Goal: Task Accomplishment & Management: Manage account settings

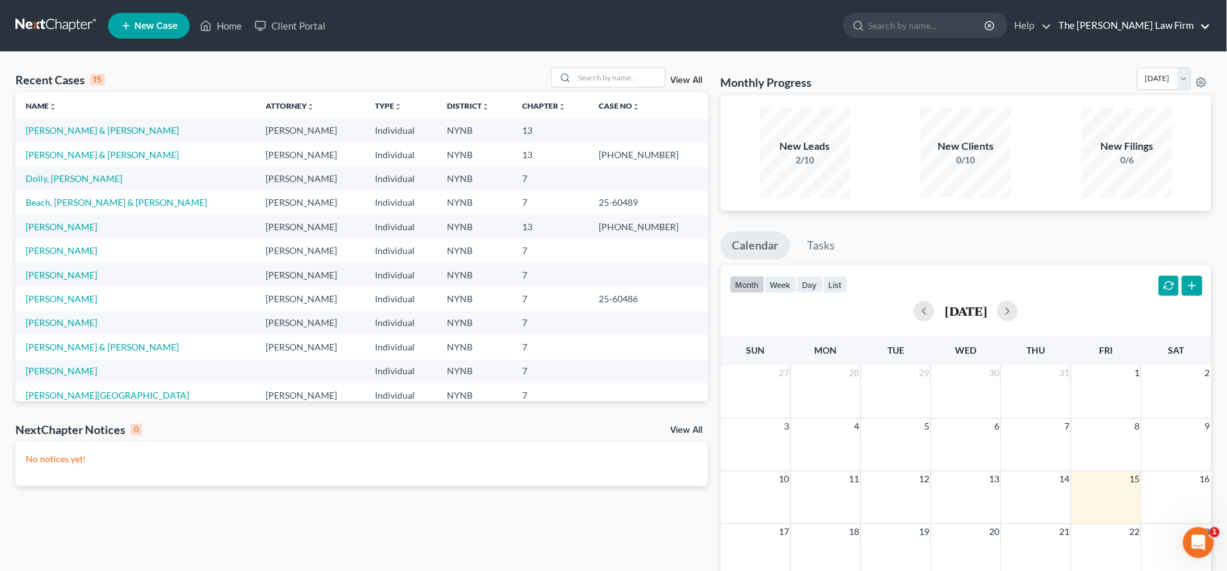
click at [1150, 21] on link "The [PERSON_NAME] Law Firm" at bounding box center [1132, 25] width 158 height 23
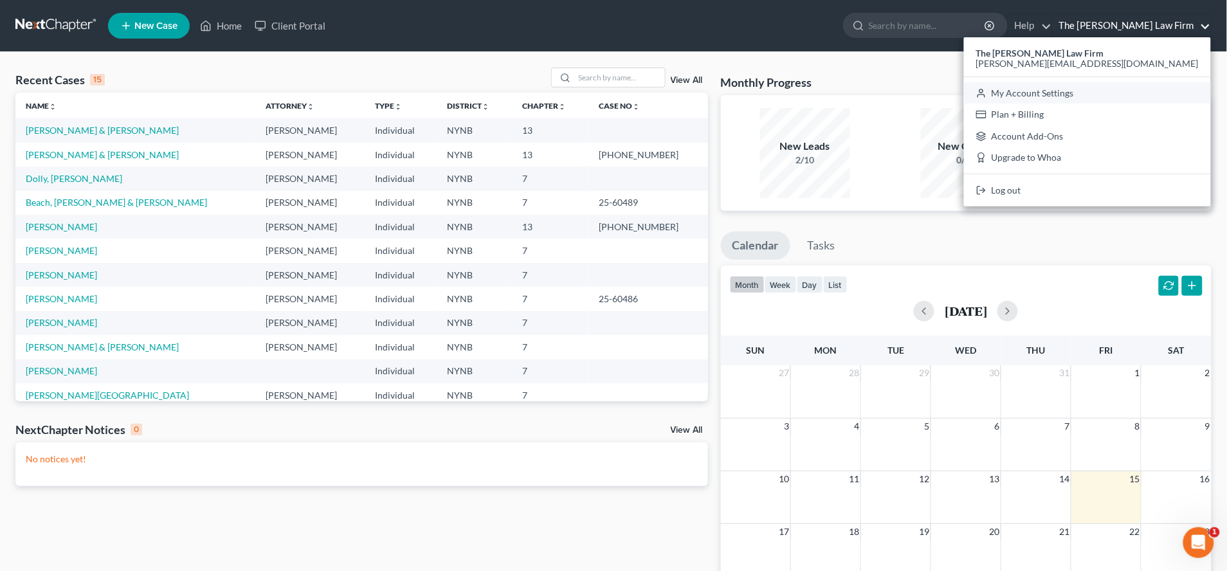
click at [1144, 92] on link "My Account Settings" at bounding box center [1087, 93] width 247 height 22
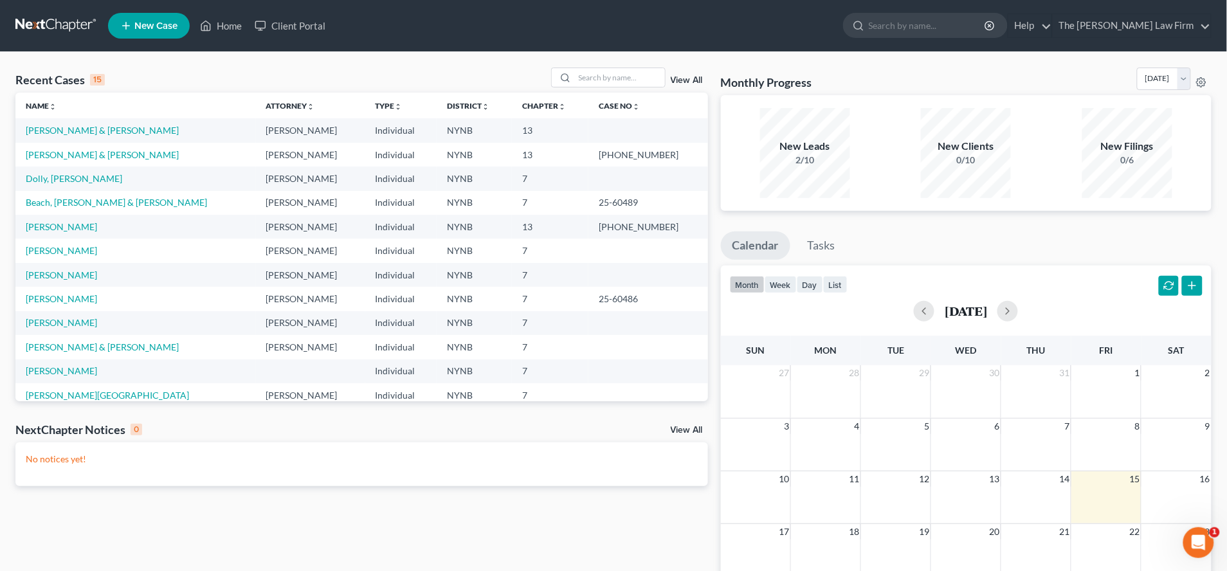
select select "54"
select select "24"
select select "35"
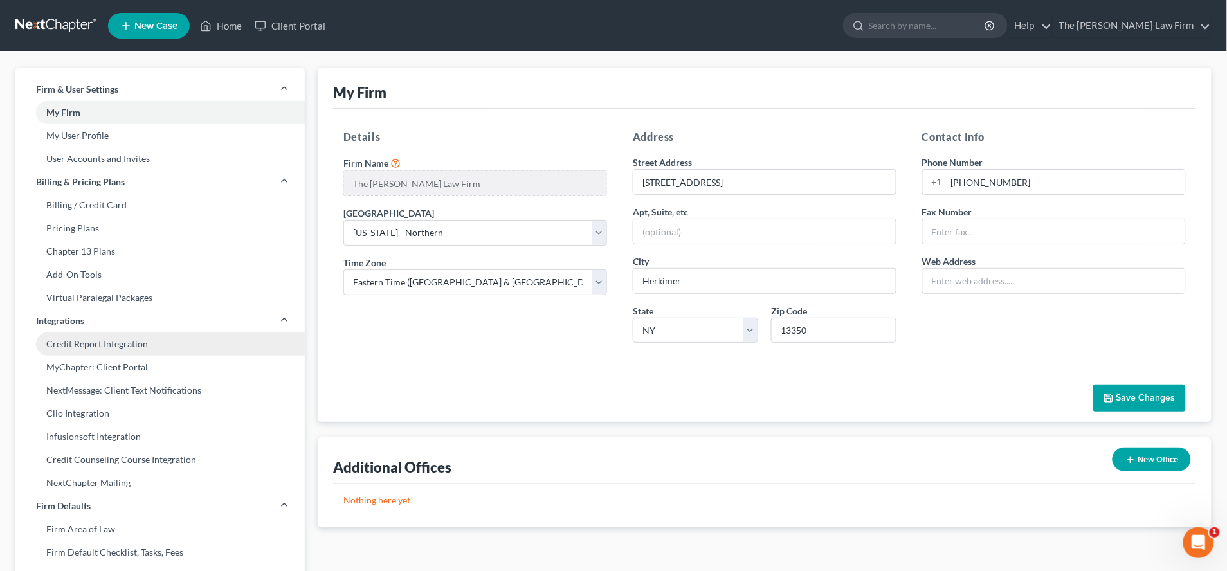
click at [133, 347] on link "Credit Report Integration" at bounding box center [159, 344] width 289 height 23
